Goal: Task Accomplishment & Management: Complete application form

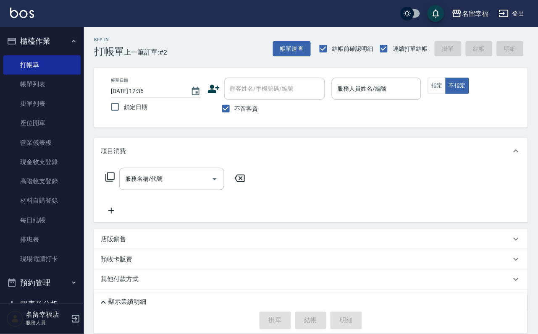
click at [264, 113] on div "不留客資" at bounding box center [267, 109] width 118 height 18
click at [258, 110] on span "不留客資" at bounding box center [247, 109] width 24 height 9
click at [235, 110] on input "不留客資" at bounding box center [226, 109] width 18 height 18
checkbox input "false"
click at [272, 107] on div "不留客資" at bounding box center [267, 109] width 118 height 18
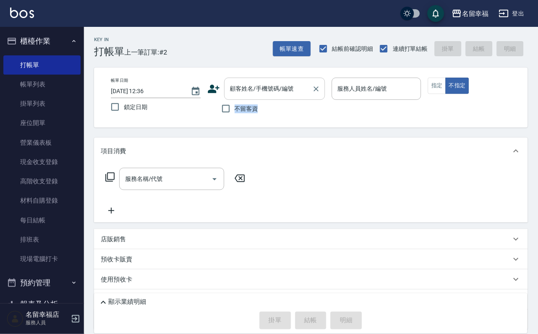
drag, startPoint x: 272, startPoint y: 102, endPoint x: 275, endPoint y: 92, distance: 10.5
click at [275, 92] on div "顧客姓名/手機號碼/編號 顧客姓名/手機號碼/編號 不留客資" at bounding box center [267, 98] width 118 height 40
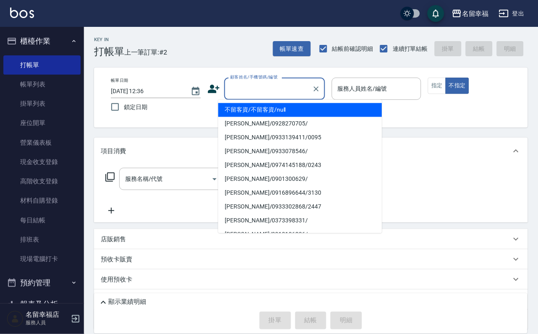
click at [275, 94] on input "顧客姓名/手機號碼/編號" at bounding box center [268, 88] width 81 height 15
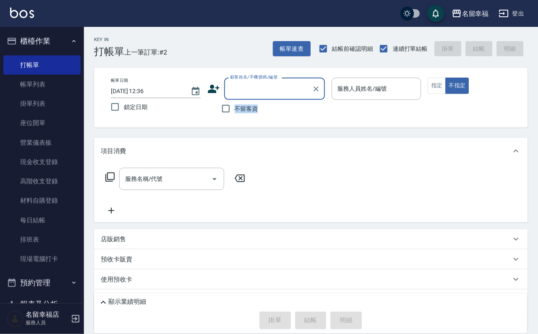
click at [279, 83] on input "顧客姓名/手機號碼/編號" at bounding box center [268, 88] width 81 height 15
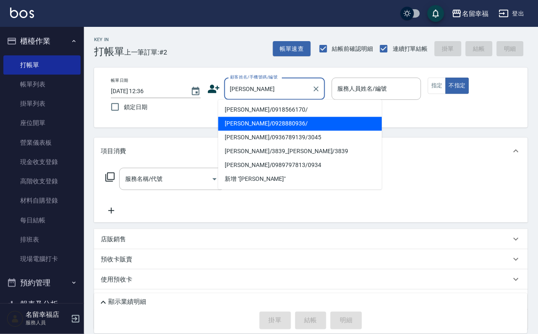
click at [291, 122] on li "[PERSON_NAME]/0928880936/" at bounding box center [300, 124] width 164 height 14
type input "[PERSON_NAME]/0928880936/"
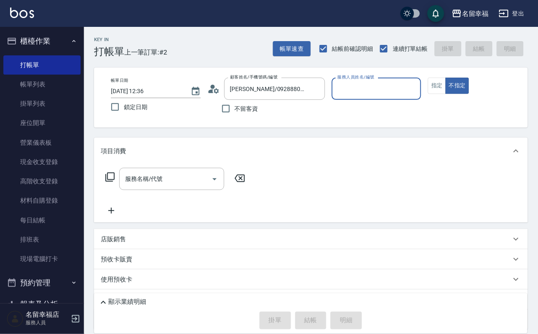
type input "[PERSON_NAME]-8"
click at [446, 94] on button "指定" at bounding box center [437, 86] width 18 height 16
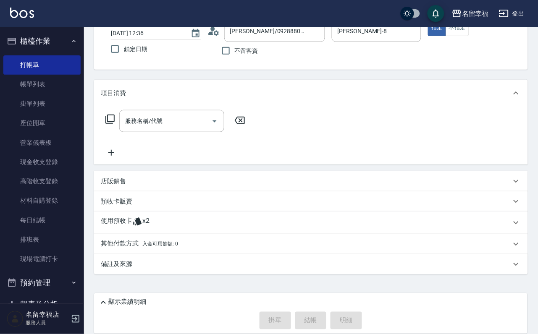
scroll to position [79, 0]
click at [251, 225] on div "使用預收卡 x2" at bounding box center [306, 223] width 410 height 13
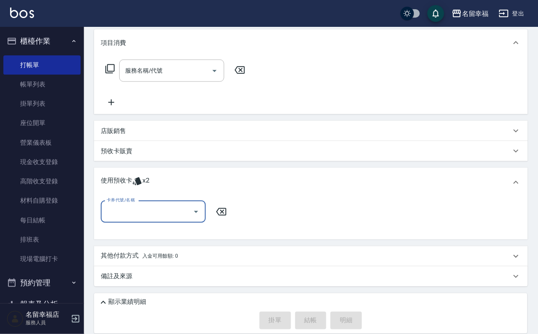
scroll to position [141, 0]
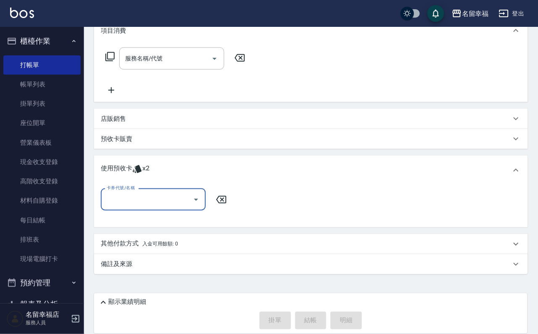
click at [195, 197] on icon "Open" at bounding box center [196, 200] width 10 height 10
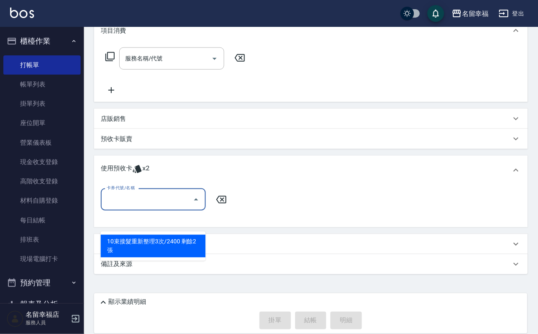
click at [186, 235] on div "10束接髮重新整理3次/2400 剩餘2張" at bounding box center [153, 246] width 105 height 23
type input "10束接髮重新整理3次/2400"
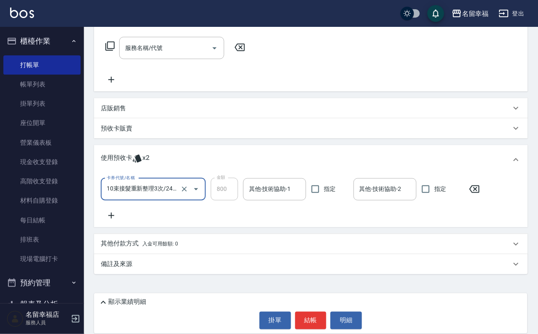
click at [118, 221] on icon at bounding box center [111, 216] width 21 height 10
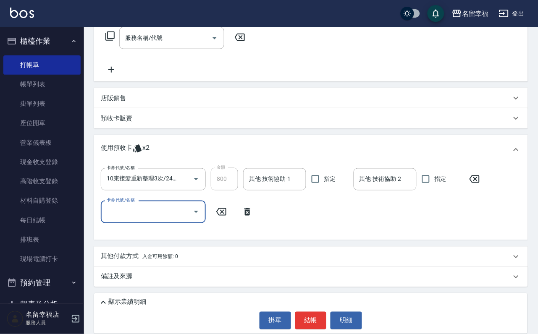
click at [191, 217] on icon "Open" at bounding box center [196, 212] width 10 height 10
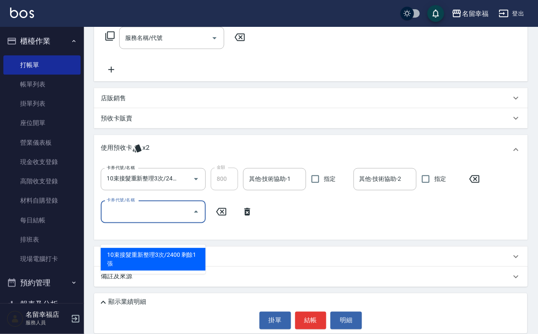
click at [184, 255] on div "10束接髮重新整理3次/2400 剩餘1張" at bounding box center [153, 259] width 105 height 23
type input "10束接髮重新整理3次/2400"
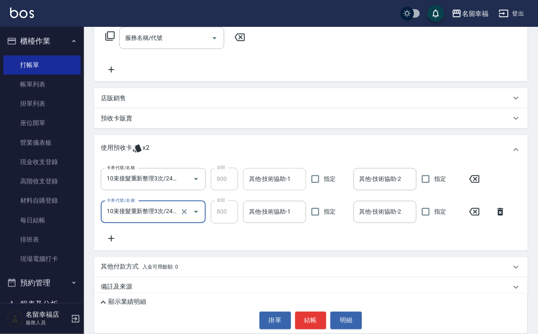
click at [272, 187] on input "其他-技術協助-1" at bounding box center [274, 179] width 55 height 15
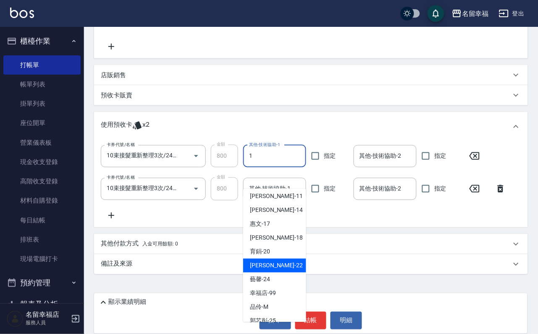
scroll to position [0, 0]
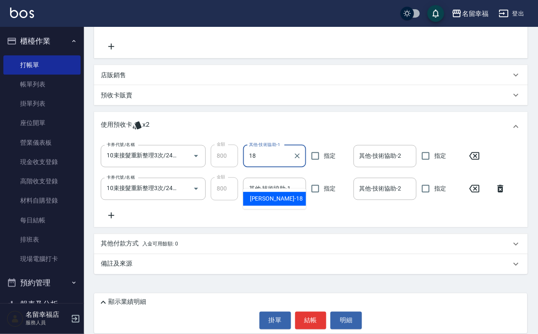
type input "[PERSON_NAME]-18"
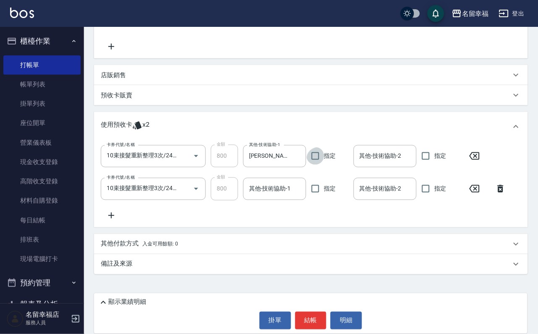
click at [256, 200] on div "卡券代號/名稱 10束接髮重新整理3次/2400 卡券代號/名稱 金額 800 金額 其他-技術協助-1 [PERSON_NAME]-18 其他-技術協助-1…" at bounding box center [311, 183] width 420 height 76
click at [255, 193] on div "其他-技術協助-1" at bounding box center [274, 189] width 63 height 22
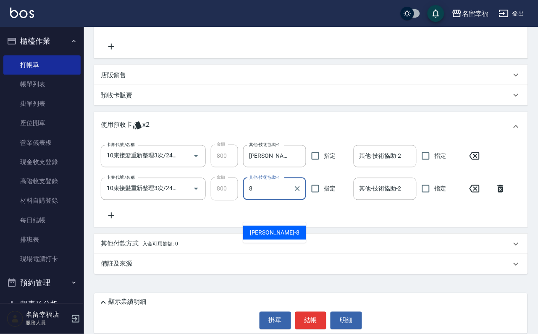
type input "[PERSON_NAME]-8"
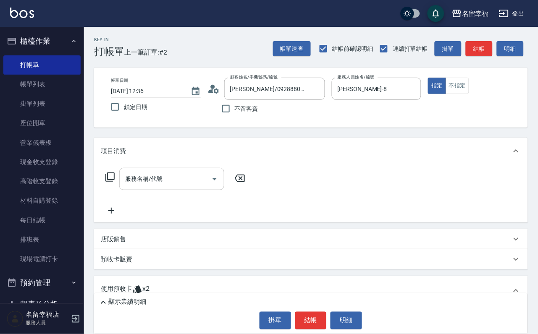
click at [141, 184] on input "服務名稱/代號" at bounding box center [165, 179] width 85 height 15
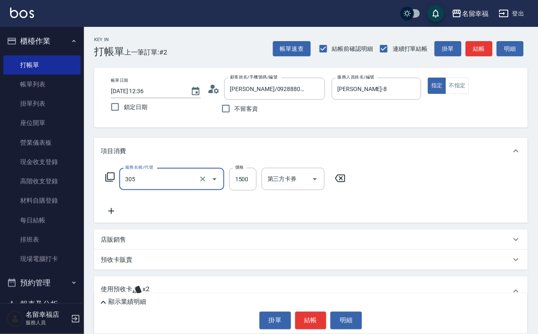
type input "設計燙髮1500(305)"
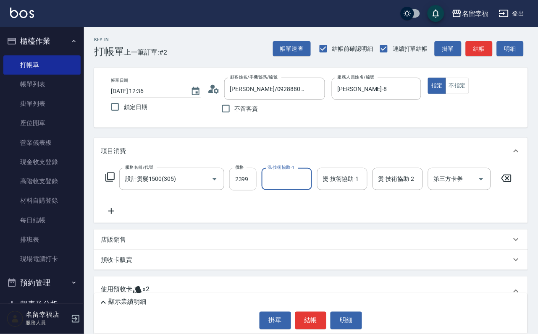
click at [256, 184] on input "2399" at bounding box center [242, 179] width 27 height 23
type input "3199"
type input "[PERSON_NAME]-18"
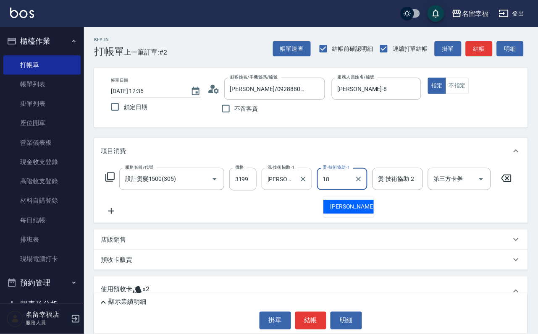
type input "[PERSON_NAME]-18"
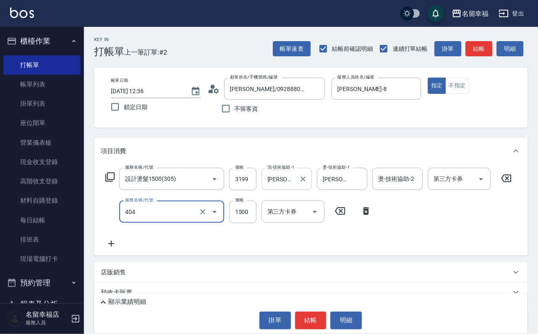
type input "設計染髮(404)"
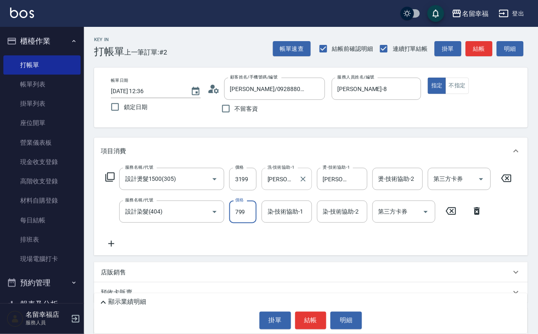
type input "799"
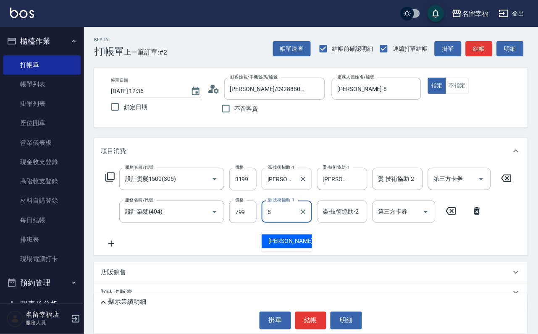
type input "[PERSON_NAME]-8"
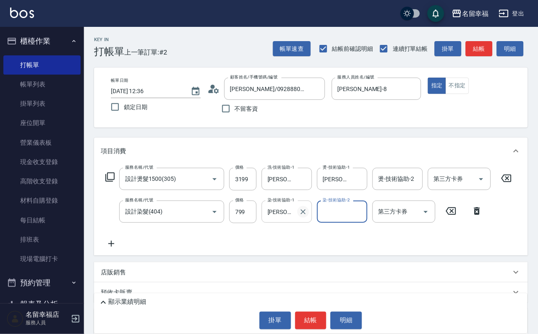
click at [301, 215] on icon "Clear" at bounding box center [303, 212] width 5 height 5
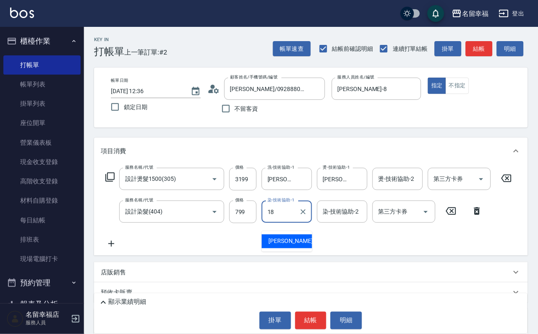
type input "[PERSON_NAME]-18"
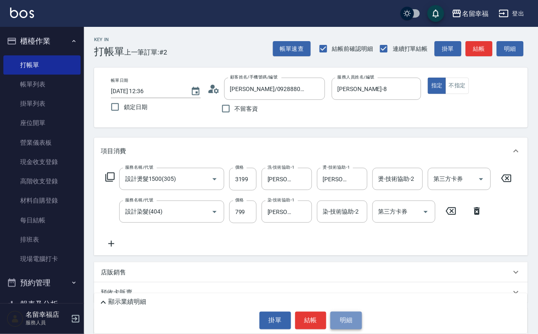
click at [347, 314] on button "明細" at bounding box center [347, 321] width 32 height 18
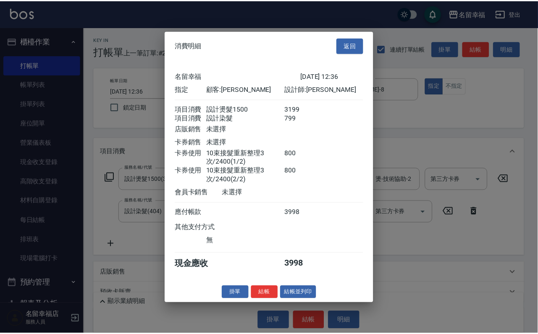
scroll to position [194, 0]
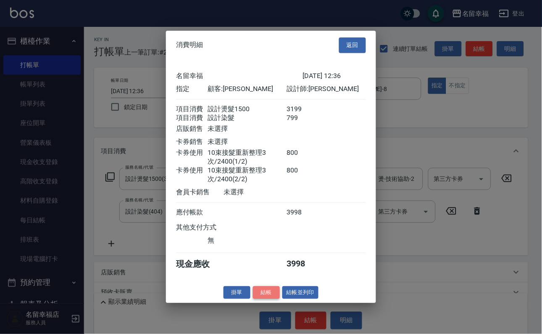
click at [253, 299] on button "結帳" at bounding box center [266, 292] width 27 height 13
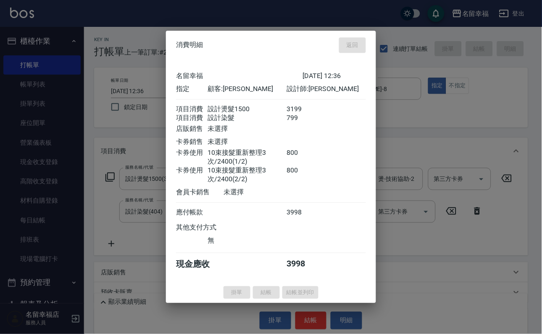
type input "[DATE] 14:49"
